Goal: Task Accomplishment & Management: Use online tool/utility

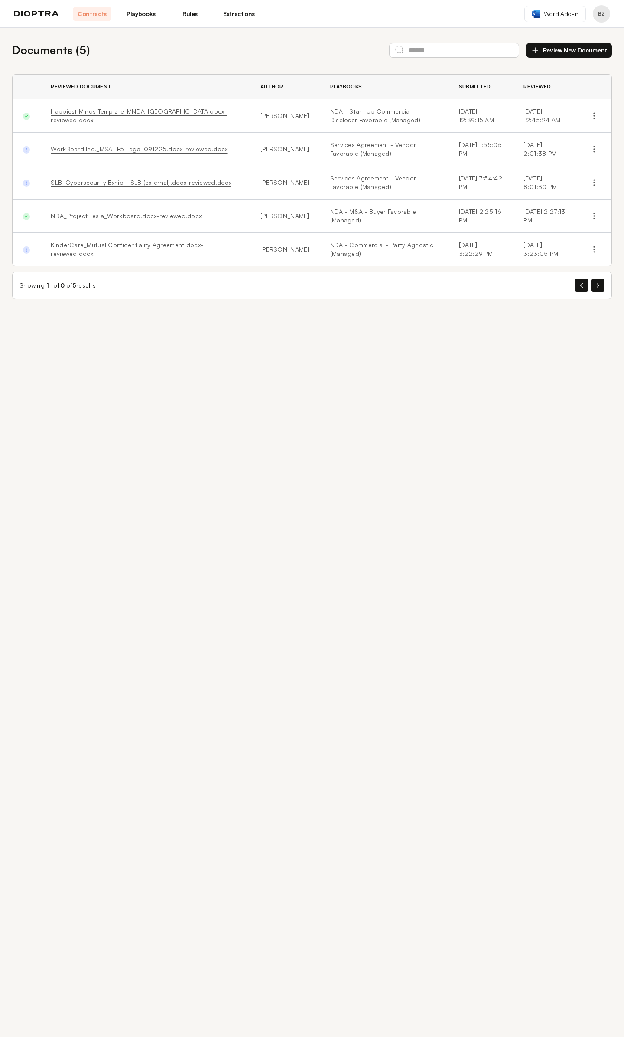
click at [46, 14] on img at bounding box center [36, 14] width 45 height 6
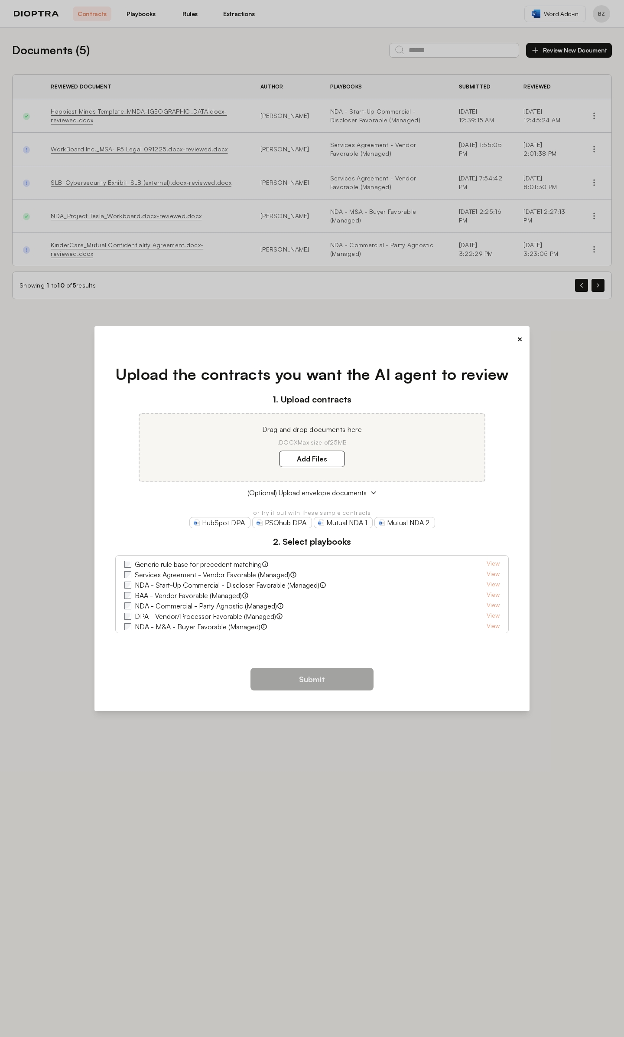
click at [519, 345] on button "×" at bounding box center [520, 339] width 6 height 12
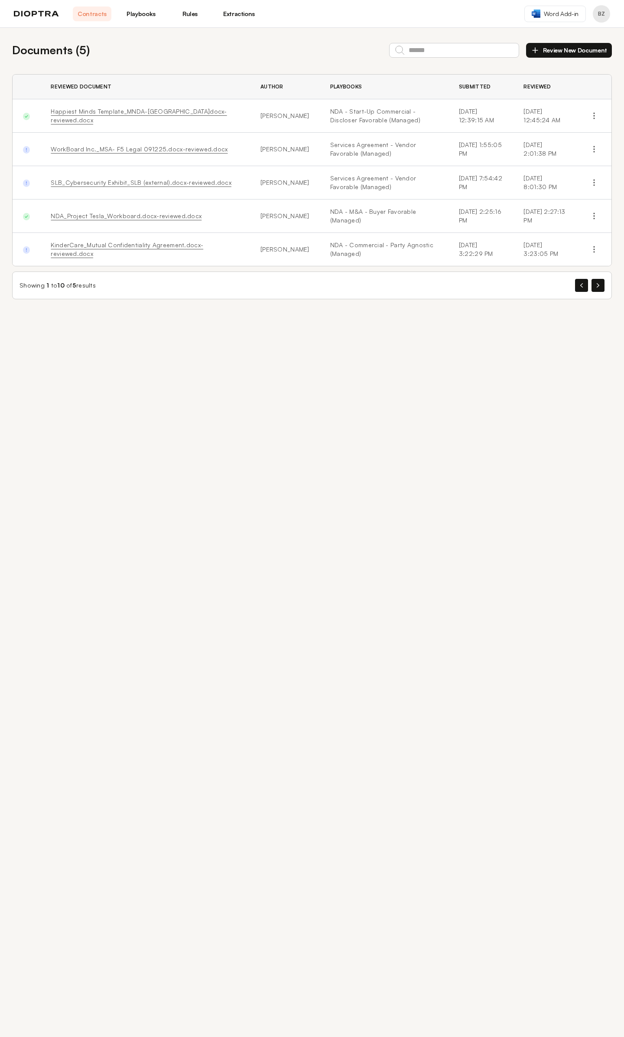
click at [140, 14] on link "Playbooks" at bounding box center [141, 14] width 39 height 15
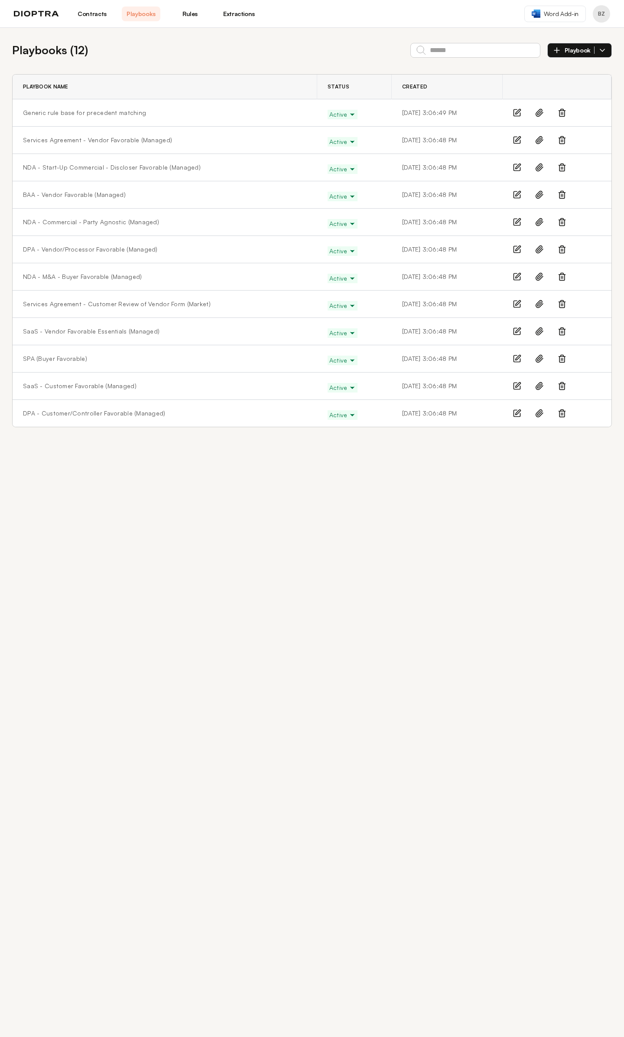
click at [192, 18] on link "Rules" at bounding box center [190, 14] width 39 height 15
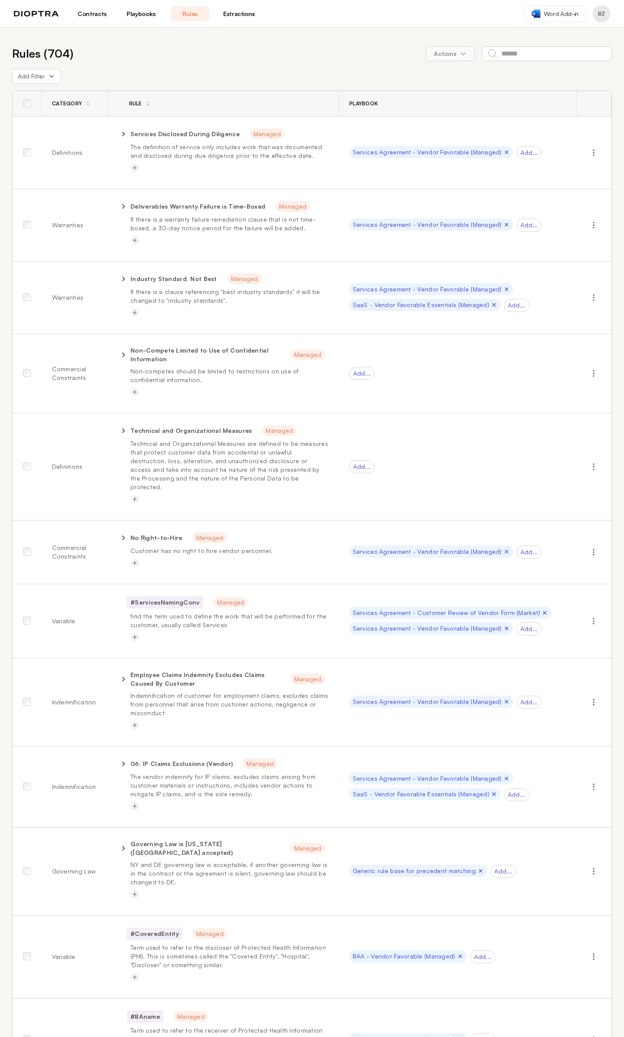
click at [231, 16] on link "Extractions" at bounding box center [239, 14] width 39 height 15
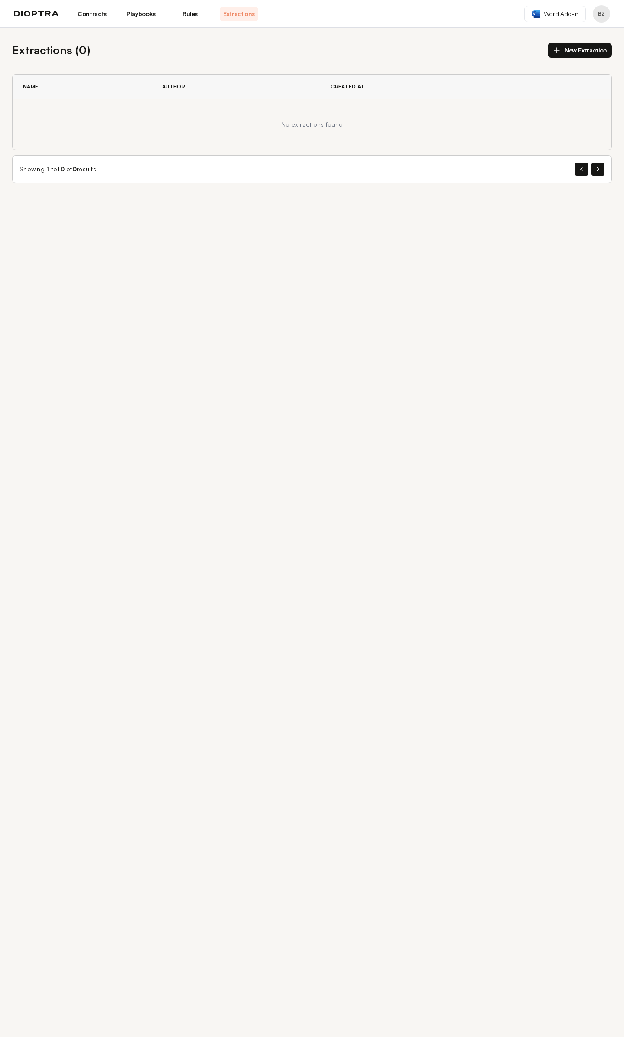
click at [580, 53] on button "New Extraction" at bounding box center [580, 50] width 64 height 15
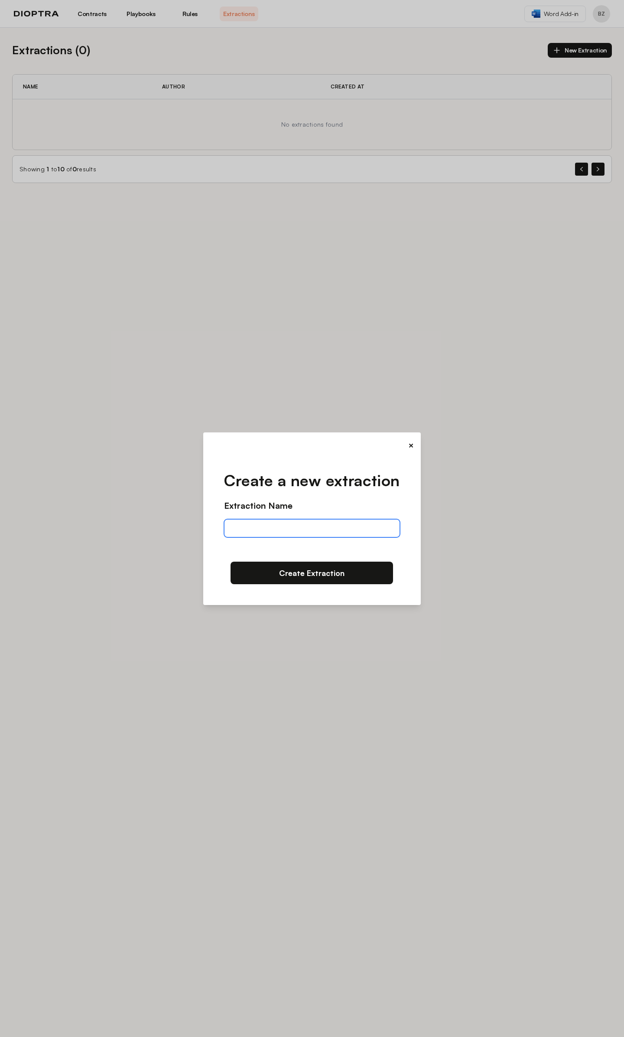
click at [309, 537] on input "text" at bounding box center [312, 528] width 176 height 18
type input "****"
click at [245, 572] on button "Create Extraction" at bounding box center [312, 573] width 163 height 23
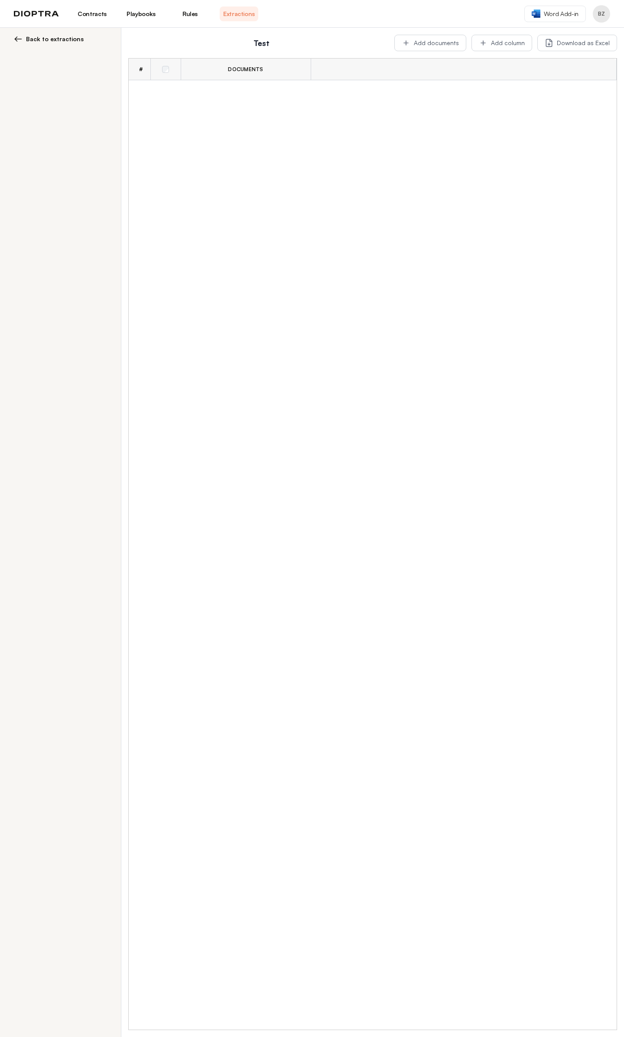
click at [27, 41] on span "Back to extractions" at bounding box center [55, 39] width 58 height 9
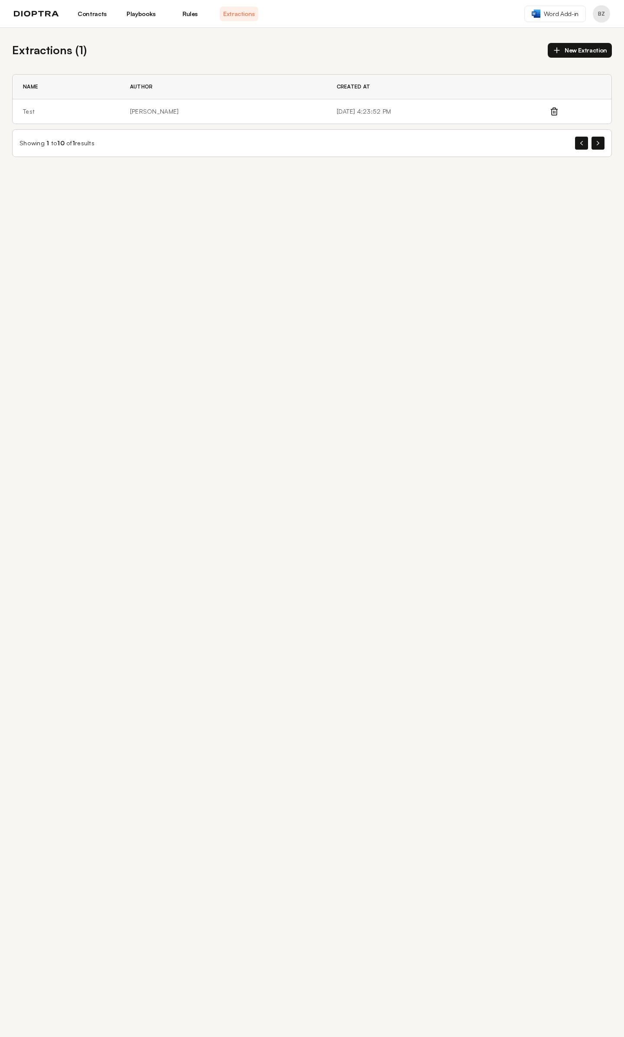
click at [309, 679] on div "Extractions ( 1 ) New Extraction Name Author Created At Test [PERSON_NAME] [DAT…" at bounding box center [312, 532] width 624 height 1009
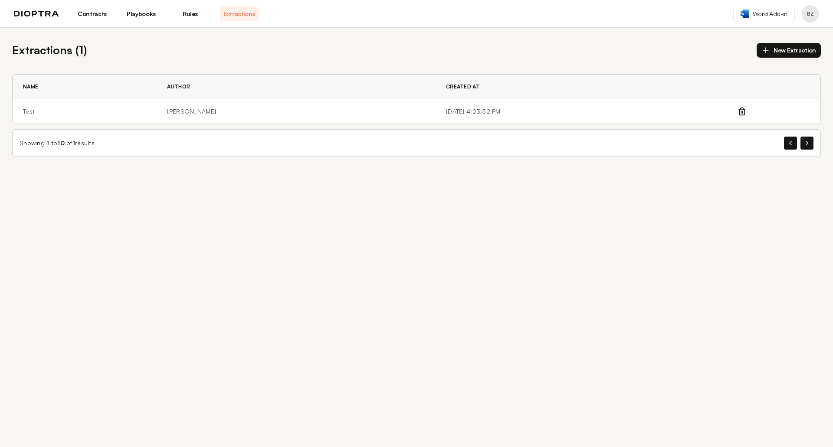
click at [349, 332] on div "Extractions ( 1 ) New Extraction Name Author Created At Test [PERSON_NAME] [DAT…" at bounding box center [416, 237] width 833 height 419
